Goal: Contribute content: Contribute content

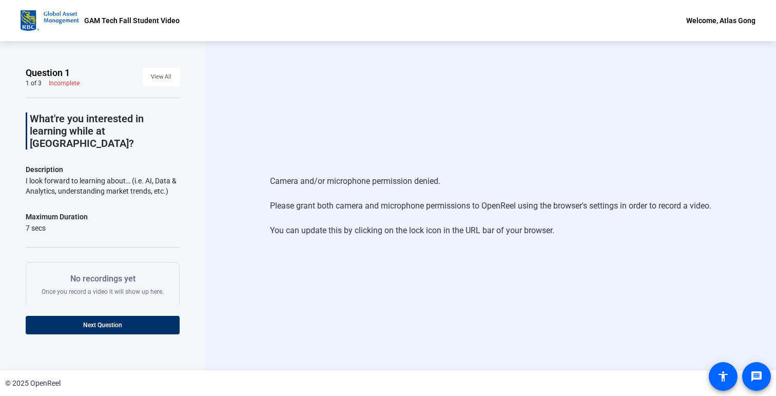
scroll to position [42, 0]
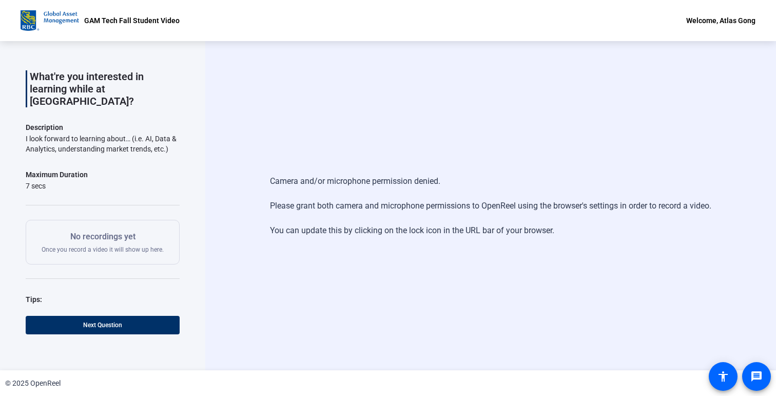
click at [476, 129] on div "Camera and/or microphone permission denied. Please grant both camera and microp…" at bounding box center [490, 205] width 571 height 329
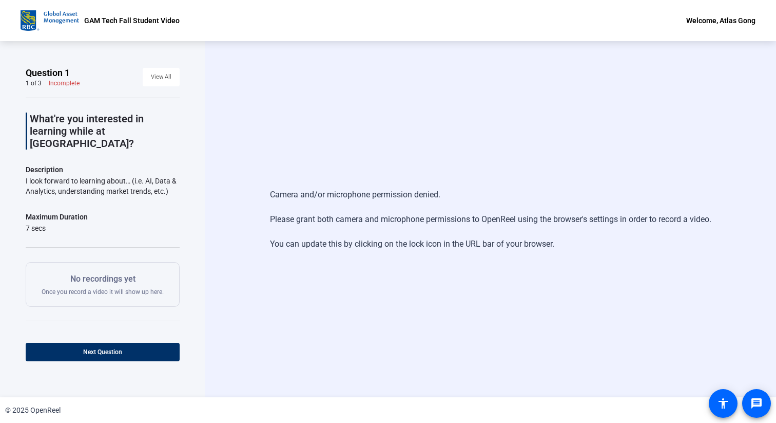
click at [253, 78] on div "Camera and/or microphone permission denied. Please grant both camera and microp…" at bounding box center [490, 219] width 571 height 356
click at [321, 37] on div "GAM Tech Fall Student Video Welcome, Atlas Gong" at bounding box center [388, 20] width 776 height 41
click at [371, 55] on div "Camera and/or microphone permission denied. Please grant both camera and microp…" at bounding box center [490, 219] width 571 height 356
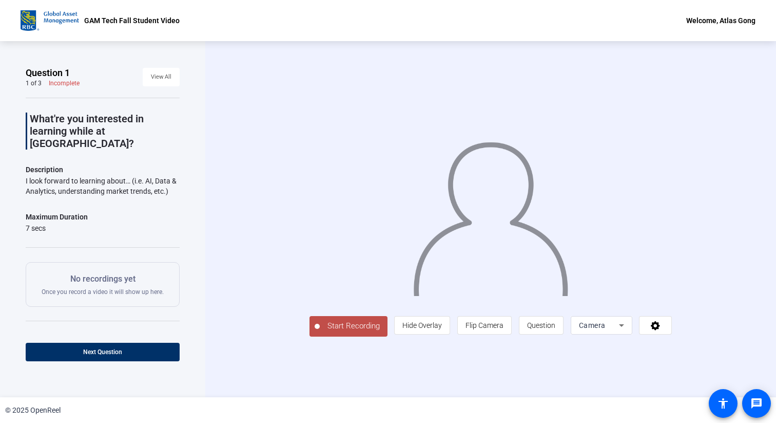
click at [376, 336] on div "Start Recording person Hide Overlay flip Flip Camera question_mark Question Cam…" at bounding box center [491, 219] width 363 height 234
click at [537, 394] on div "Start Recording person Hide Overlay flip Flip Camera question_mark Question Cam…" at bounding box center [490, 219] width 571 height 356
